Goal: Task Accomplishment & Management: Use online tool/utility

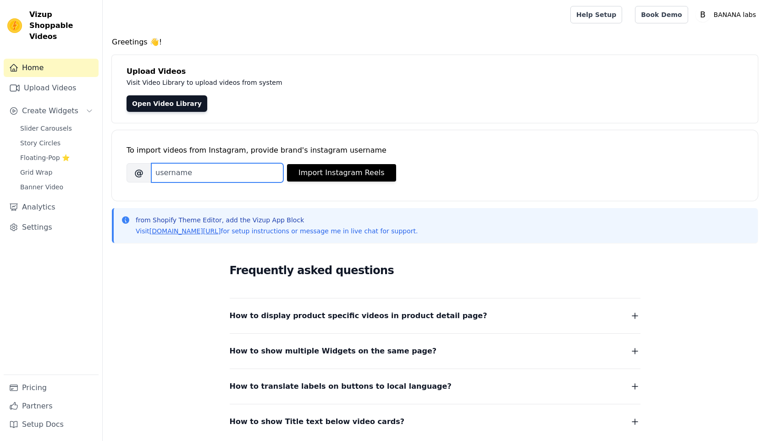
click at [258, 173] on input "Brand's Instagram Username" at bounding box center [217, 172] width 132 height 19
click at [191, 174] on input "Brand's Instagram Username" at bounding box center [217, 172] width 132 height 19
type input "thebananalabs"
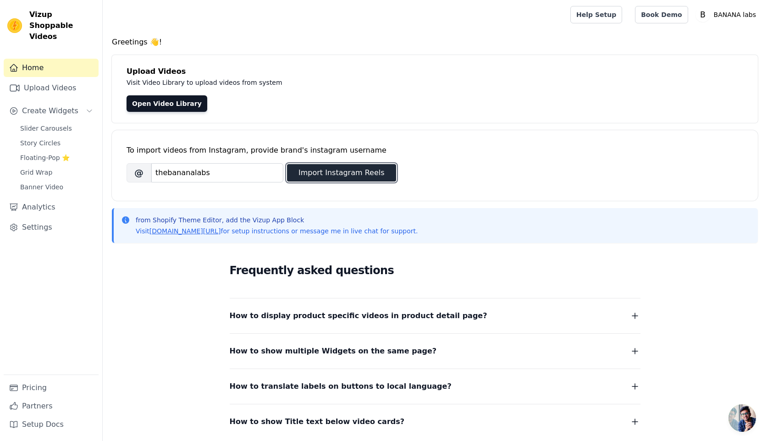
click at [330, 168] on button "Import Instagram Reels" at bounding box center [341, 172] width 109 height 17
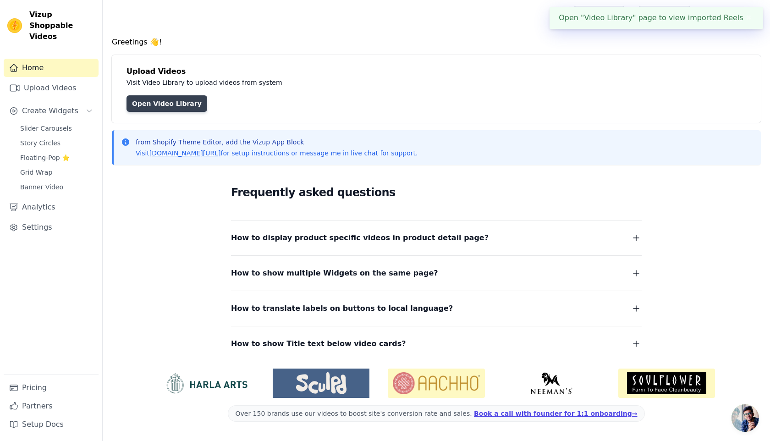
click at [156, 100] on link "Open Video Library" at bounding box center [167, 103] width 81 height 17
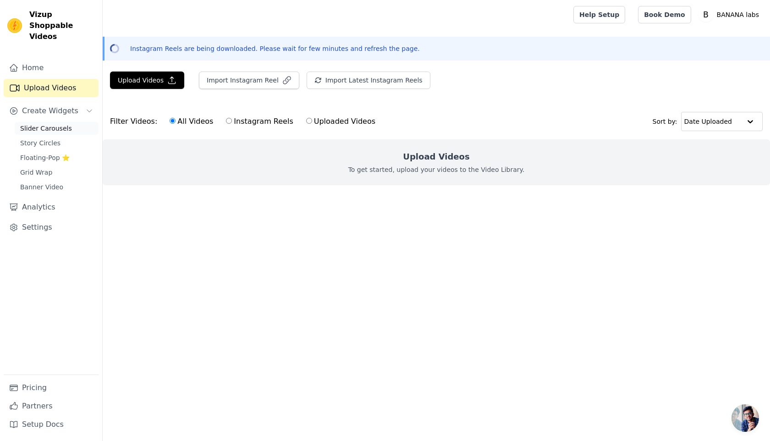
click at [41, 124] on span "Slider Carousels" at bounding box center [46, 128] width 52 height 9
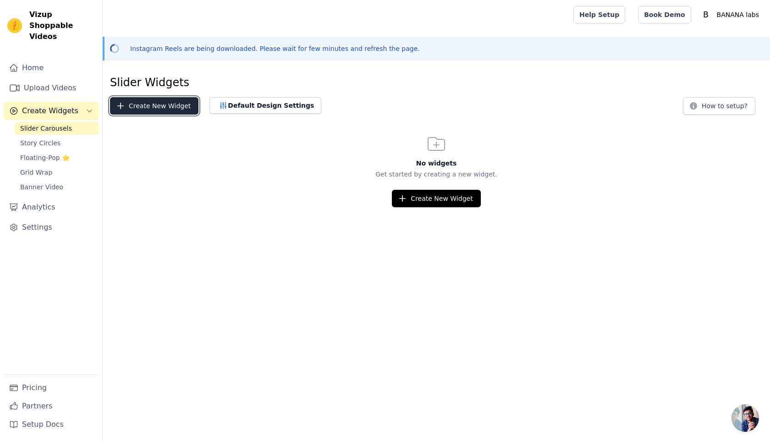
click at [155, 102] on button "Create New Widget" at bounding box center [154, 105] width 89 height 17
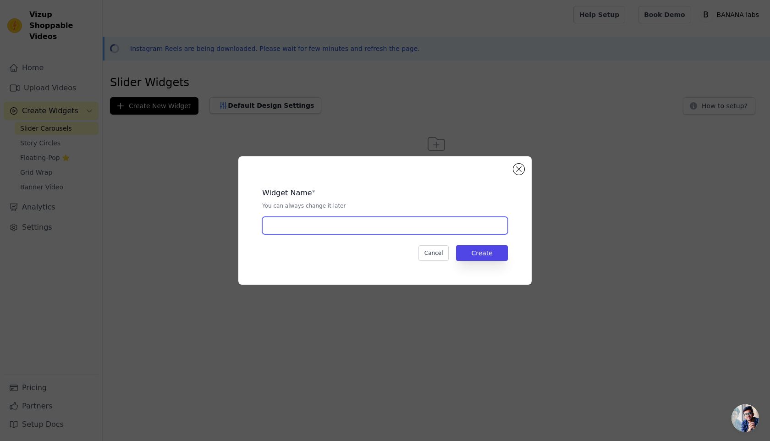
click at [433, 227] on input "text" at bounding box center [385, 225] width 246 height 17
type input "Clients"
click at [487, 255] on button "Create" at bounding box center [482, 253] width 52 height 16
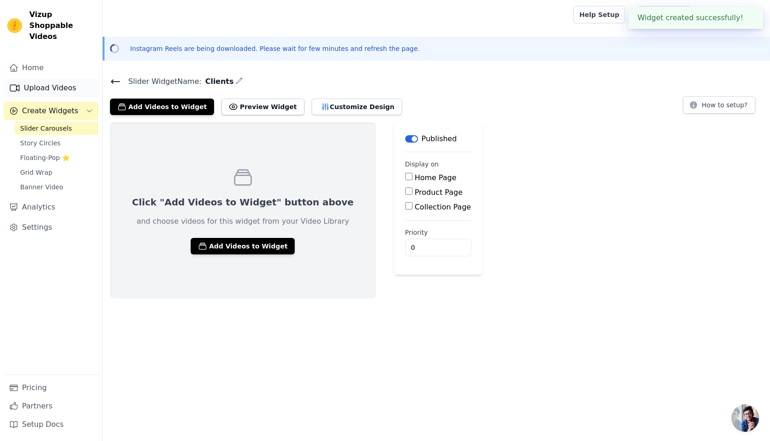
click at [74, 79] on link "Upload Videos" at bounding box center [51, 88] width 95 height 18
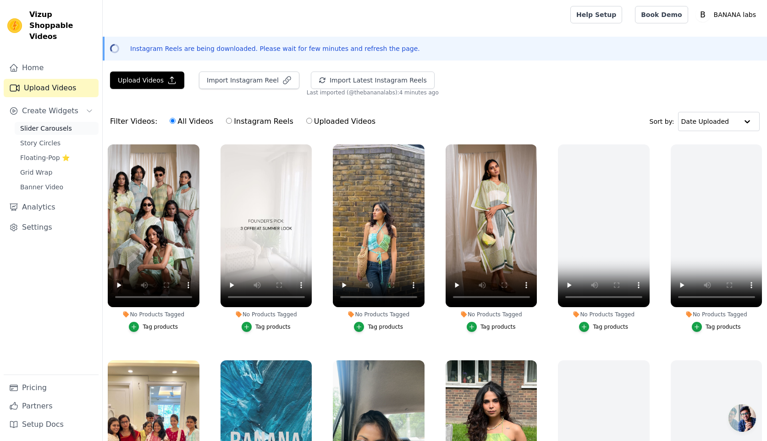
click at [63, 123] on link "Slider Carousels" at bounding box center [57, 128] width 84 height 13
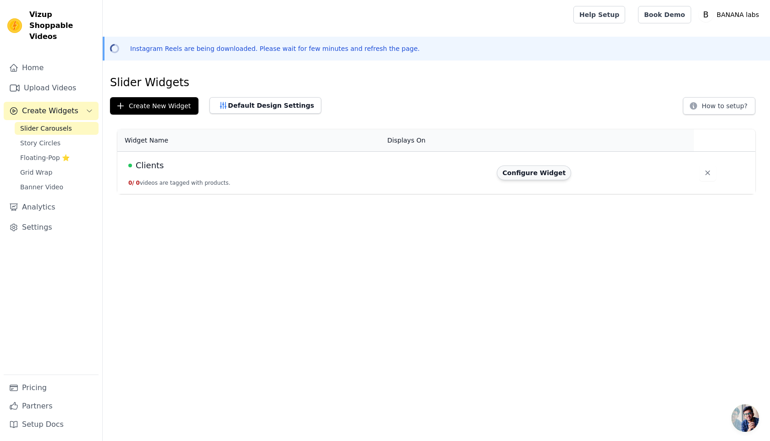
click at [537, 175] on button "Configure Widget" at bounding box center [534, 173] width 74 height 15
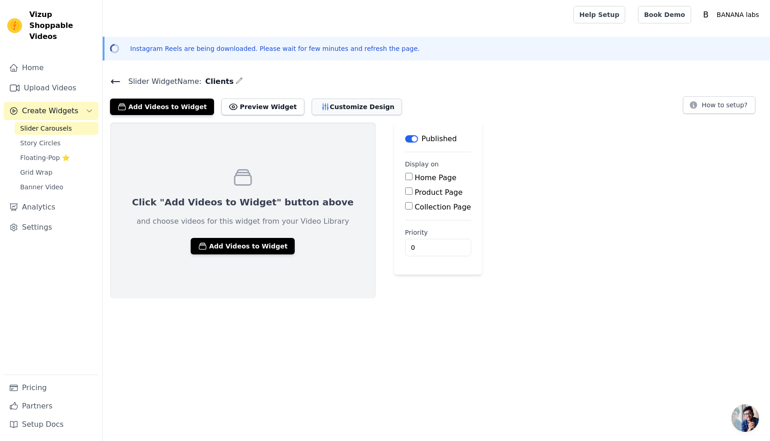
click at [346, 105] on button "Customize Design" at bounding box center [357, 107] width 90 height 17
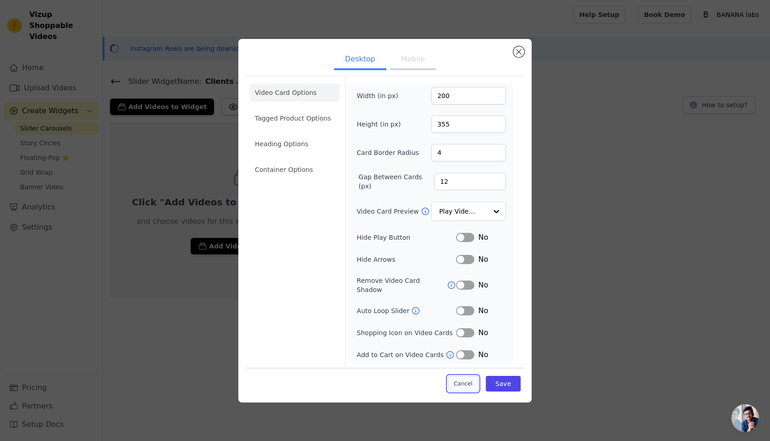
click at [468, 378] on button "Cancel" at bounding box center [463, 384] width 31 height 16
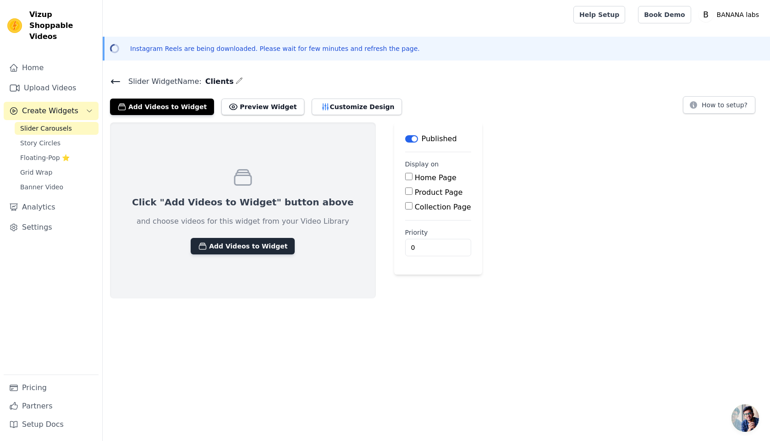
click at [206, 247] on button "Add Videos to Widget" at bounding box center [243, 246] width 104 height 17
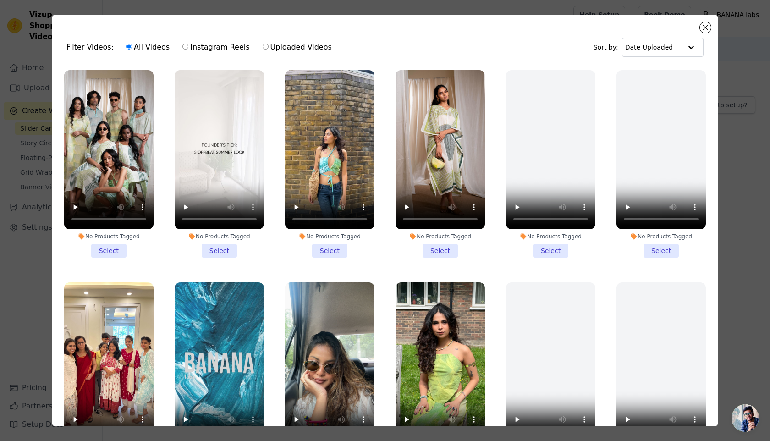
click at [216, 54] on div "All Videos Instagram Reels Uploaded Videos" at bounding box center [229, 47] width 216 height 21
click at [114, 255] on li "No Products Tagged Select" at bounding box center [108, 164] width 89 height 188
click at [0, 0] on input "No Products Tagged Select" at bounding box center [0, 0] width 0 height 0
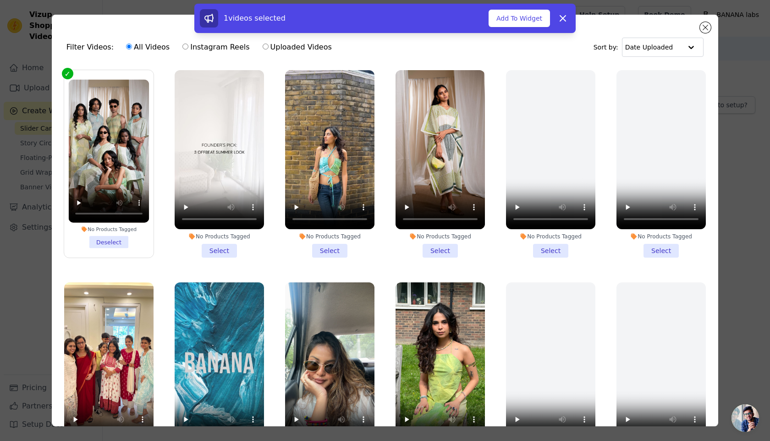
click at [222, 265] on ul "No Products Tagged Deselect No Products Tagged Select No Products Tagged Select…" at bounding box center [385, 271] width 652 height 412
click at [216, 250] on li "No Products Tagged Select" at bounding box center [219, 164] width 89 height 188
click at [0, 0] on input "No Products Tagged Select" at bounding box center [0, 0] width 0 height 0
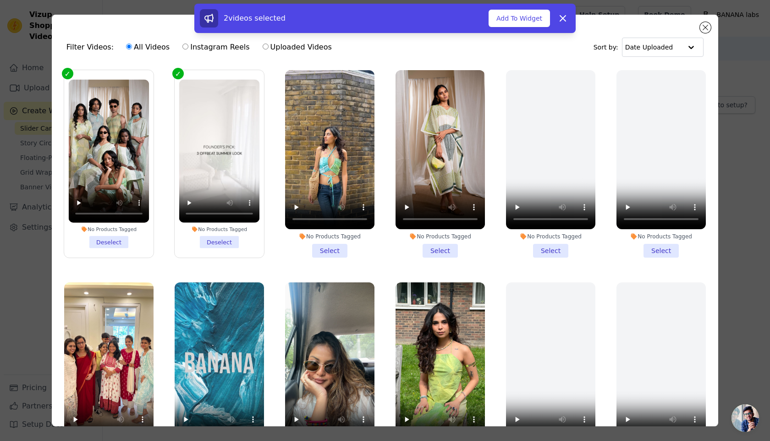
click at [331, 257] on div "No Products Tagged Select" at bounding box center [330, 164] width 100 height 198
click at [335, 252] on li "No Products Tagged Select" at bounding box center [329, 164] width 89 height 188
click at [0, 0] on input "No Products Tagged Select" at bounding box center [0, 0] width 0 height 0
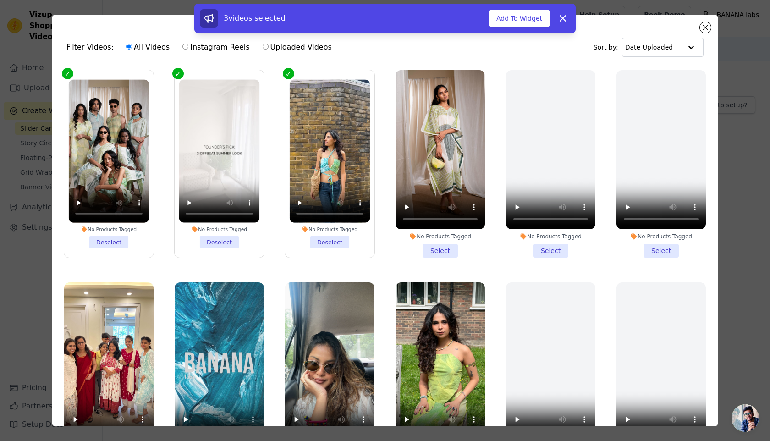
click at [429, 249] on li "No Products Tagged Select" at bounding box center [440, 164] width 89 height 188
click at [0, 0] on input "No Products Tagged Select" at bounding box center [0, 0] width 0 height 0
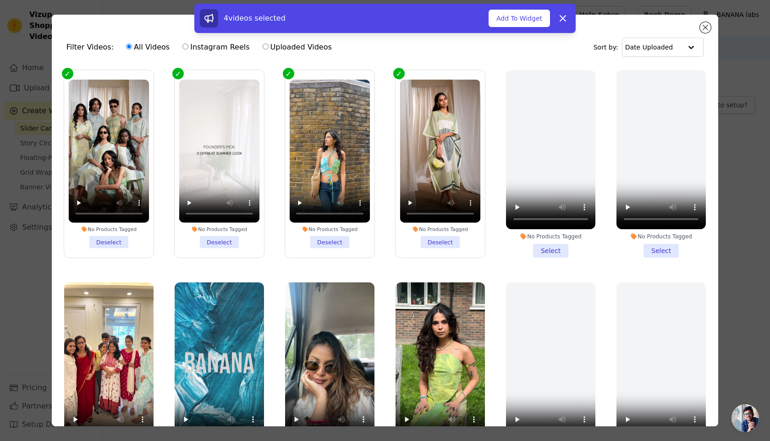
click at [539, 248] on li "No Products Tagged Select" at bounding box center [550, 164] width 89 height 188
click at [0, 0] on input "No Products Tagged Select" at bounding box center [0, 0] width 0 height 0
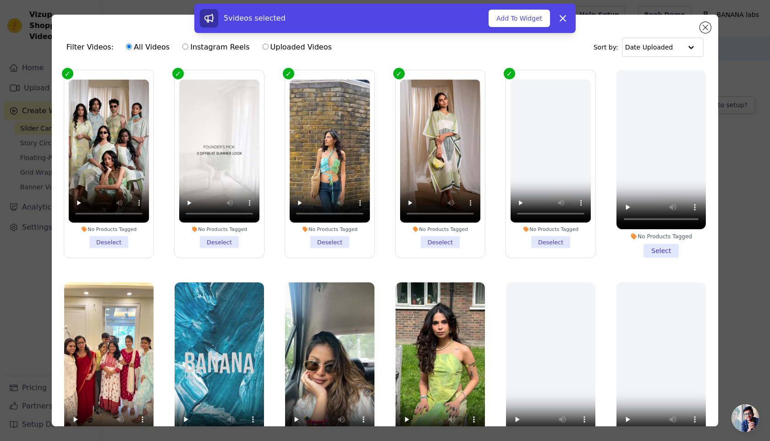
click at [670, 249] on li "No Products Tagged Select" at bounding box center [661, 164] width 89 height 188
click at [0, 0] on input "No Products Tagged Select" at bounding box center [0, 0] width 0 height 0
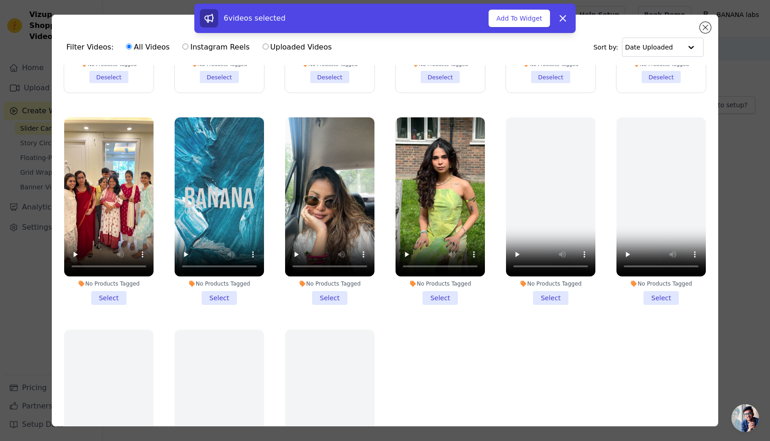
scroll to position [222, 0]
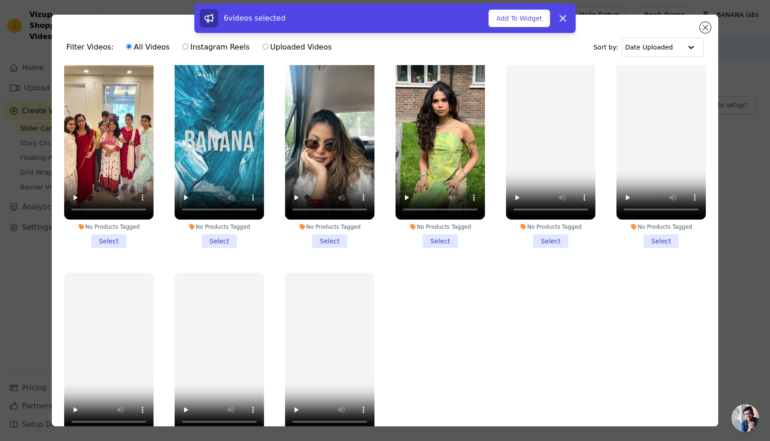
click at [105, 242] on li "No Products Tagged Select" at bounding box center [108, 155] width 89 height 188
click at [0, 0] on input "No Products Tagged Select" at bounding box center [0, 0] width 0 height 0
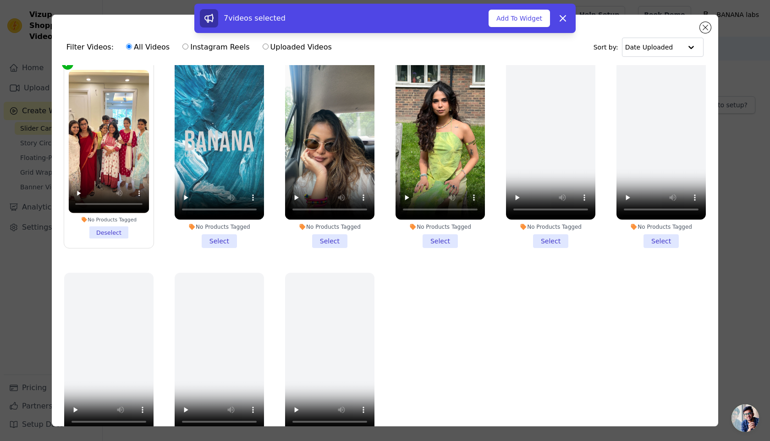
click at [216, 235] on li "No Products Tagged Select" at bounding box center [219, 155] width 89 height 188
click at [0, 0] on input "No Products Tagged Select" at bounding box center [0, 0] width 0 height 0
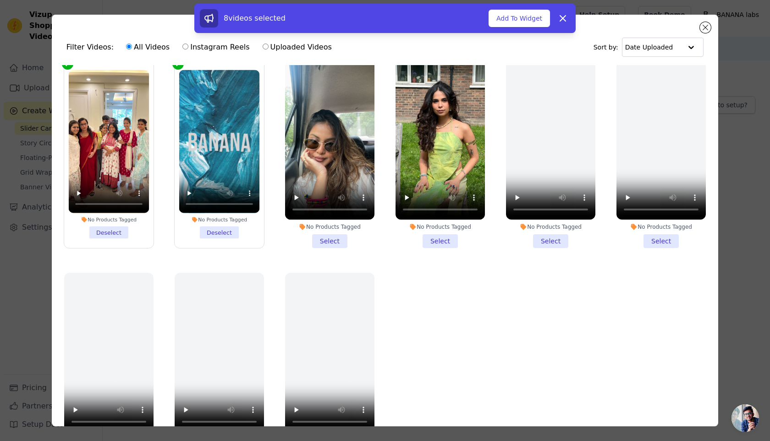
click at [328, 238] on li "No Products Tagged Select" at bounding box center [329, 155] width 89 height 188
click at [0, 0] on input "No Products Tagged Select" at bounding box center [0, 0] width 0 height 0
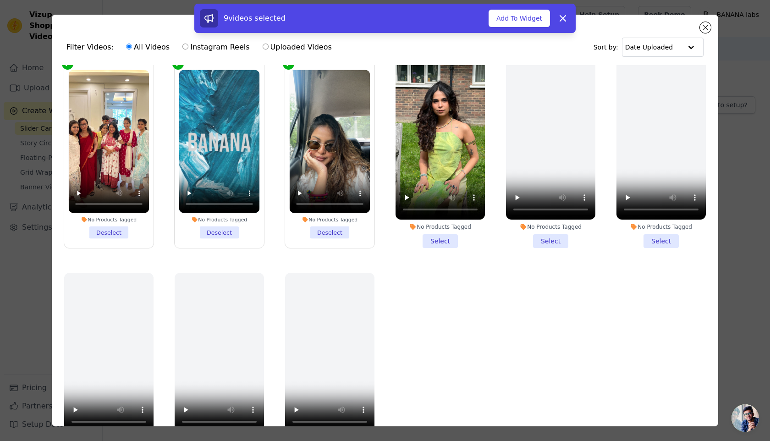
click at [443, 243] on li "No Products Tagged Select" at bounding box center [440, 155] width 89 height 188
click at [0, 0] on input "No Products Tagged Select" at bounding box center [0, 0] width 0 height 0
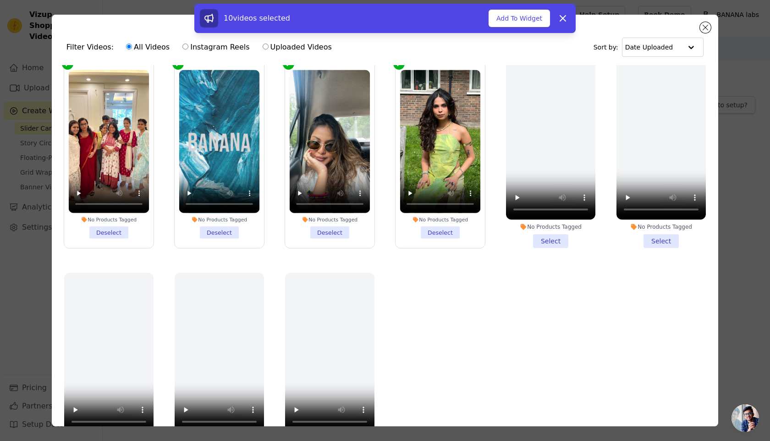
click at [545, 241] on li "No Products Tagged Select" at bounding box center [550, 155] width 89 height 188
click at [0, 0] on input "No Products Tagged Select" at bounding box center [0, 0] width 0 height 0
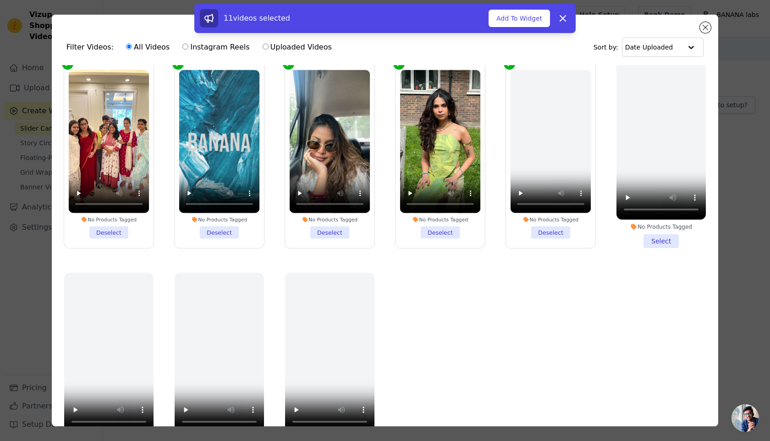
click at [548, 235] on li "No Products Tagged Deselect" at bounding box center [551, 154] width 81 height 169
click at [0, 0] on input "No Products Tagged Deselect" at bounding box center [0, 0] width 0 height 0
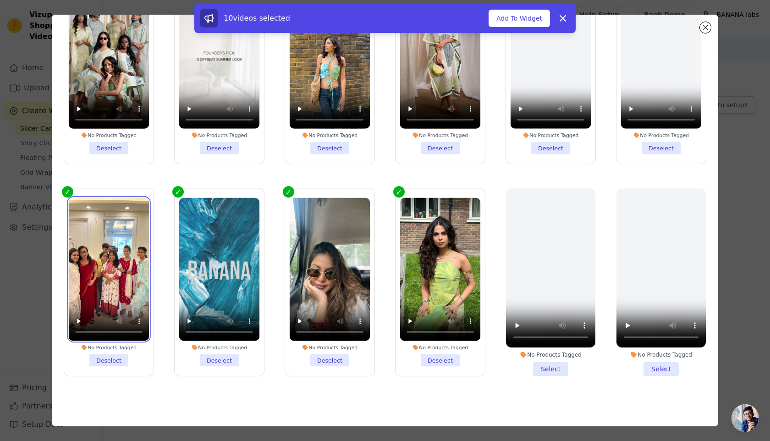
scroll to position [0, 0]
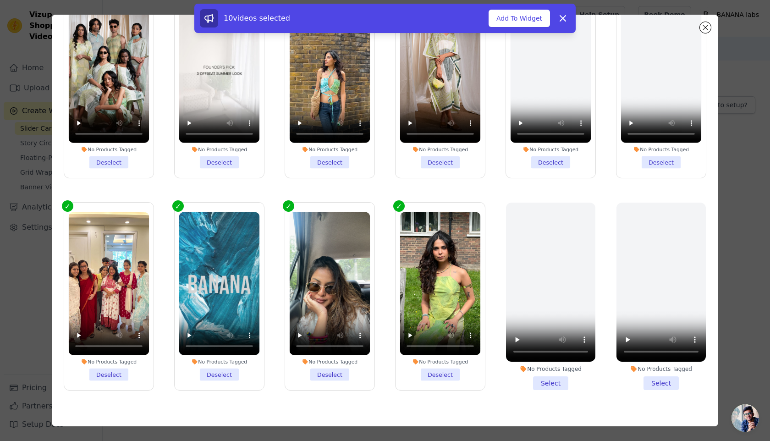
click at [555, 160] on li "No Products Tagged Deselect" at bounding box center [551, 84] width 81 height 169
click at [0, 0] on input "No Products Tagged Deselect" at bounding box center [0, 0] width 0 height 0
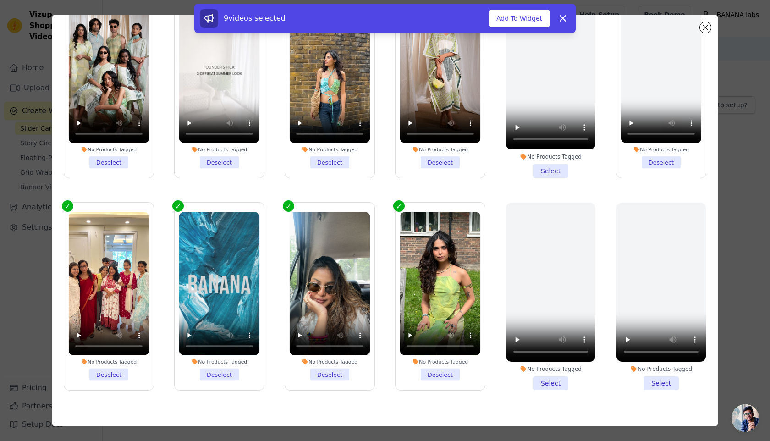
click at [653, 159] on li "No Products Tagged Deselect" at bounding box center [661, 84] width 81 height 169
click at [0, 0] on input "No Products Tagged Deselect" at bounding box center [0, 0] width 0 height 0
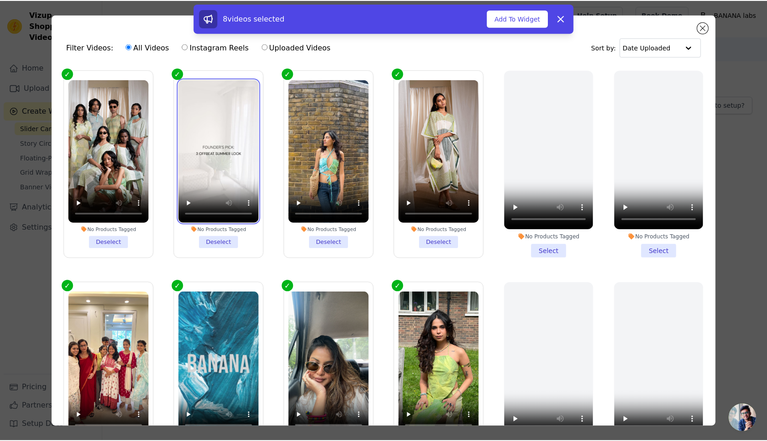
scroll to position [222, 0]
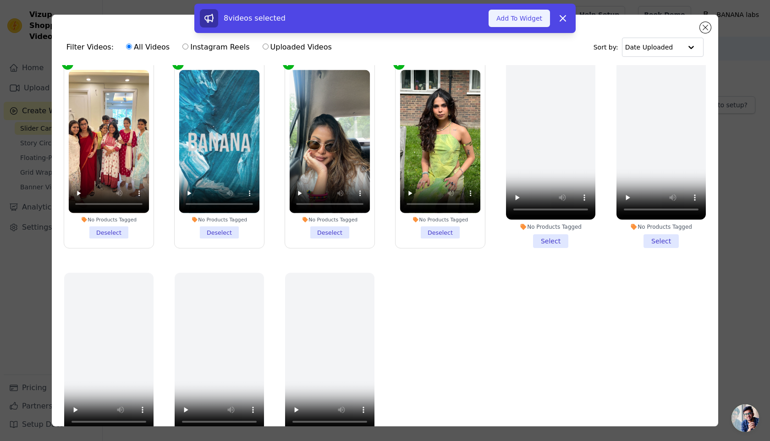
click at [506, 19] on button "Add To Widget" at bounding box center [519, 18] width 61 height 17
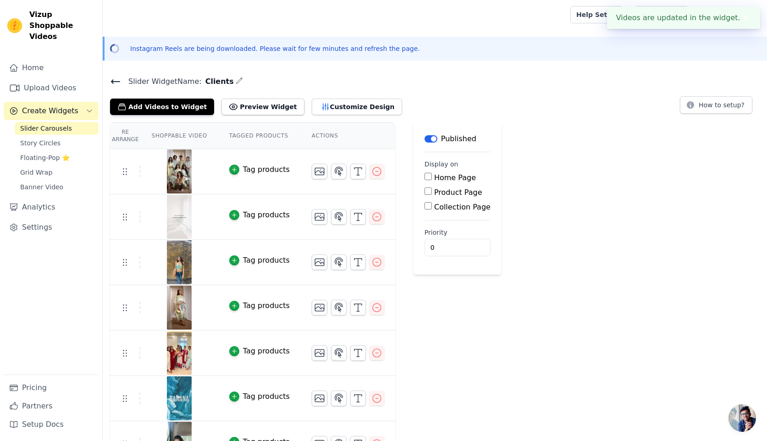
scroll to position [71, 0]
